Goal: Navigation & Orientation: Find specific page/section

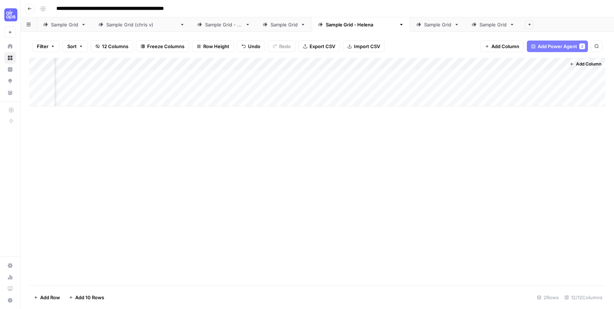
scroll to position [0, 437]
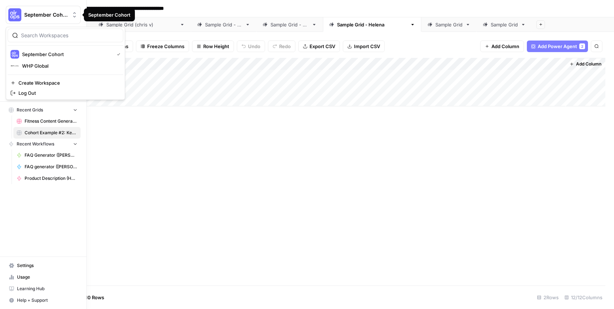
click at [21, 14] on img "Workspace: September Cohort" at bounding box center [14, 14] width 13 height 13
click at [35, 63] on span "WHP Global" at bounding box center [70, 65] width 96 height 7
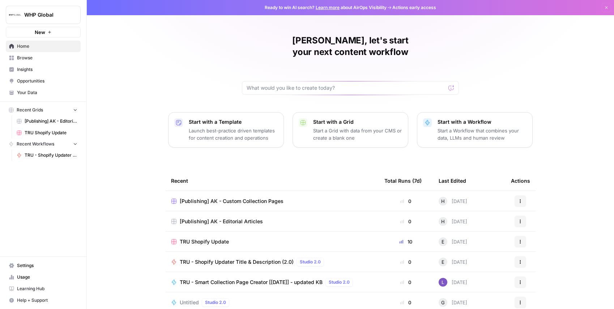
click at [475, 127] on p "Start a Workflow that combines your data, LLMs and human review" at bounding box center [482, 134] width 89 height 14
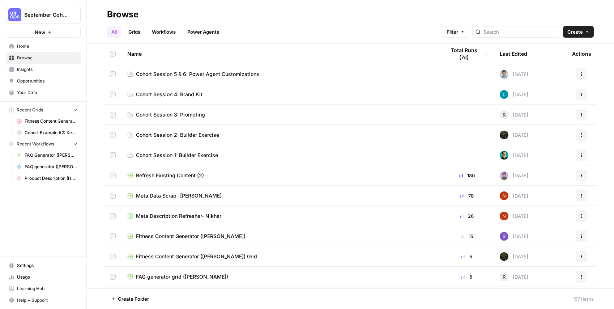
click at [192, 76] on span "Cohort Session 5 & 6: Power Agent Customizations" at bounding box center [197, 74] width 123 height 7
